Goal: Find specific page/section: Find specific page/section

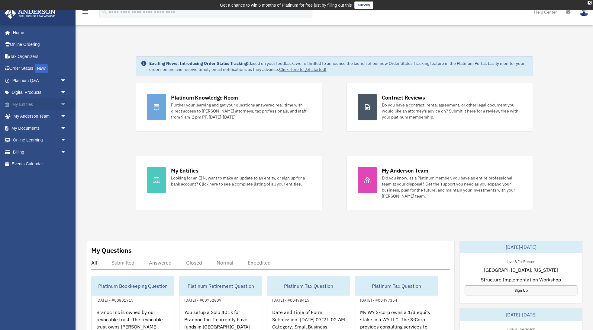
click at [29, 103] on link "My Entities arrow_drop_down" at bounding box center [39, 104] width 71 height 12
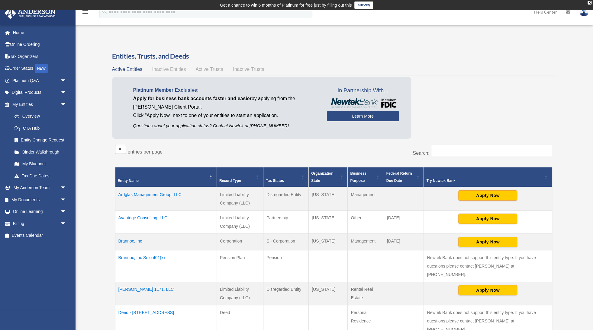
click at [157, 194] on td "Ardglas Management Group, LLC" at bounding box center [165, 199] width 101 height 24
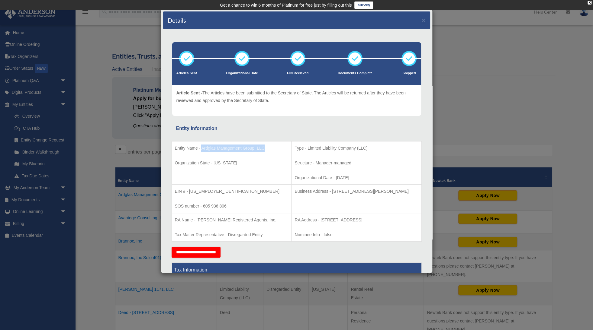
drag, startPoint x: 201, startPoint y: 147, endPoint x: 264, endPoint y: 143, distance: 62.9
click at [264, 143] on td "Entity Name - Ardglas Management Group, LLC Organization State - [US_STATE]" at bounding box center [231, 162] width 120 height 43
copy p "Ardglas Management Group, LLC"
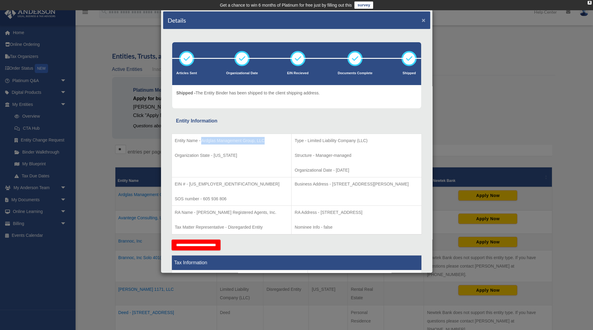
click at [423, 18] on button "×" at bounding box center [423, 20] width 4 height 6
